Goal: Information Seeking & Learning: Learn about a topic

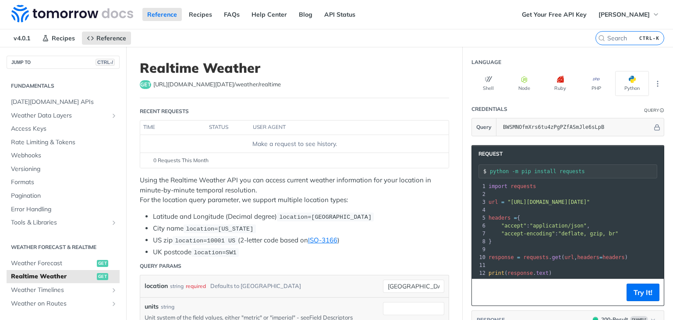
scroll to position [7, 0]
click at [110, 113] on icon "Show subpages for Weather Data Layers" at bounding box center [113, 115] width 7 height 7
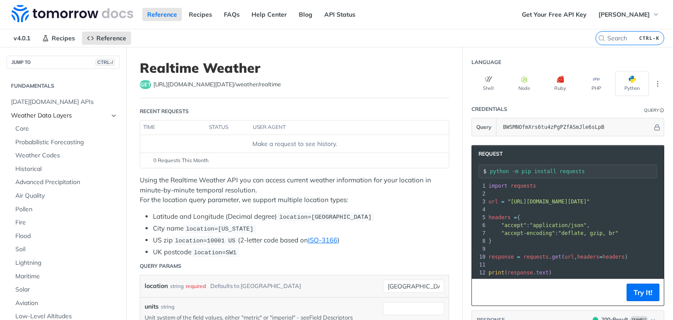
click at [110, 114] on icon "Hide subpages for Weather Data Layers" at bounding box center [113, 115] width 7 height 7
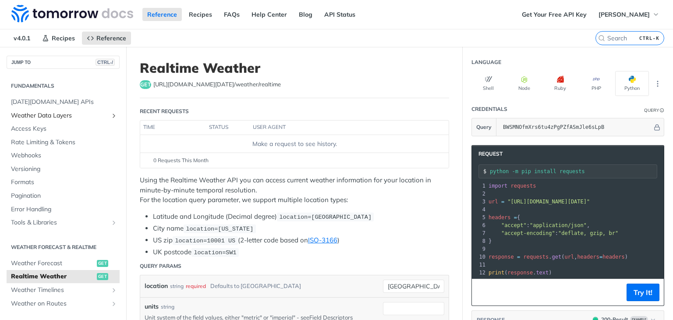
click at [110, 114] on icon "Show subpages for Weather Data Layers" at bounding box center [113, 115] width 7 height 7
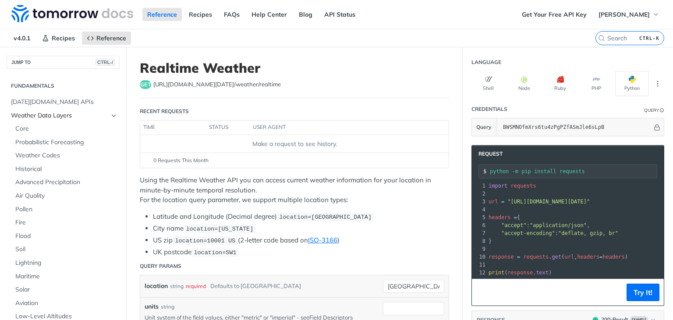
click at [110, 114] on icon "Hide subpages for Weather Data Layers" at bounding box center [113, 115] width 7 height 7
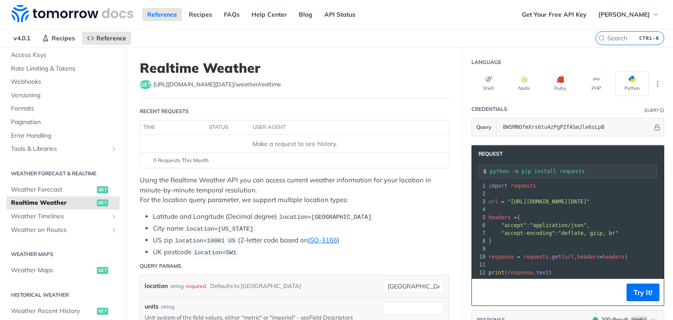
scroll to position [88, 0]
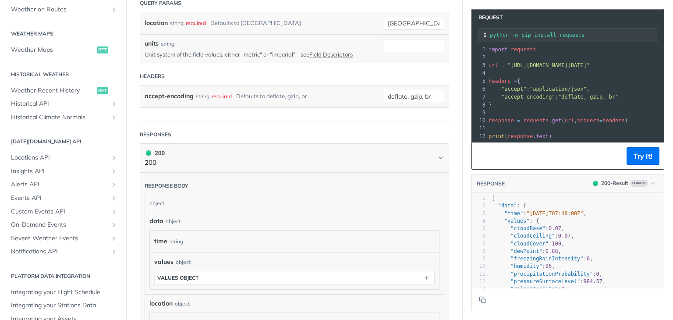
scroll to position [263, 0]
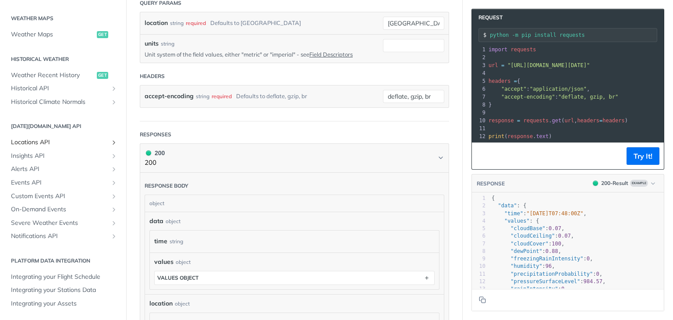
click at [31, 140] on span "Locations API" at bounding box center [59, 142] width 97 height 9
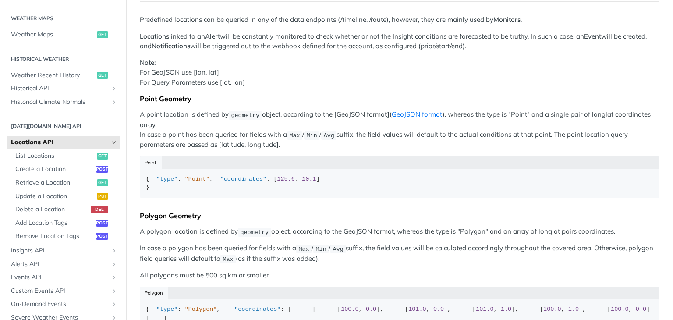
scroll to position [175, 0]
